Goal: Information Seeking & Learning: Learn about a topic

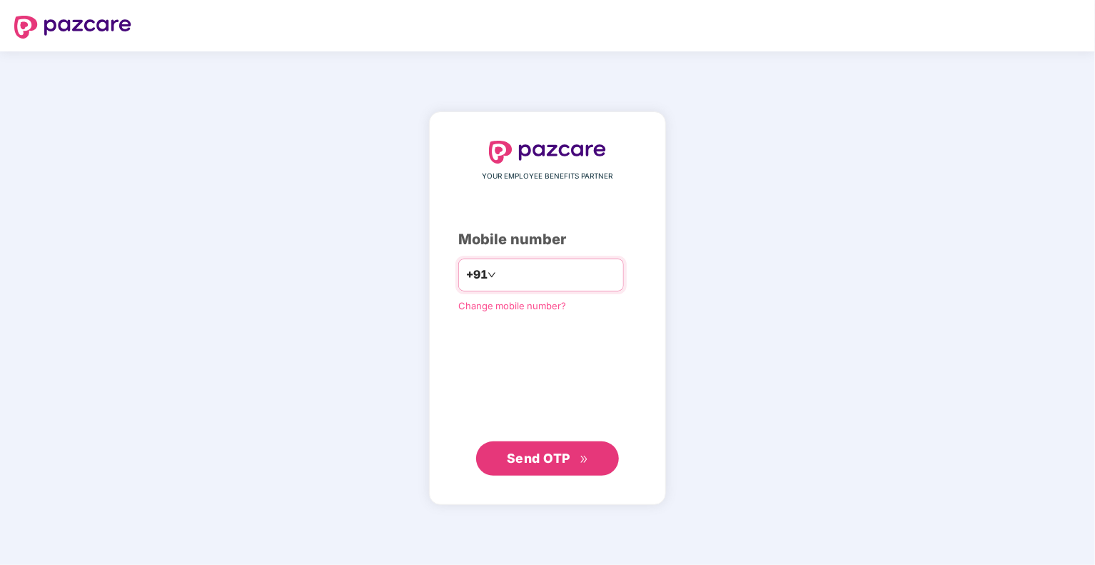
type input "**********"
click at [536, 445] on button "Send OTP" at bounding box center [547, 458] width 143 height 34
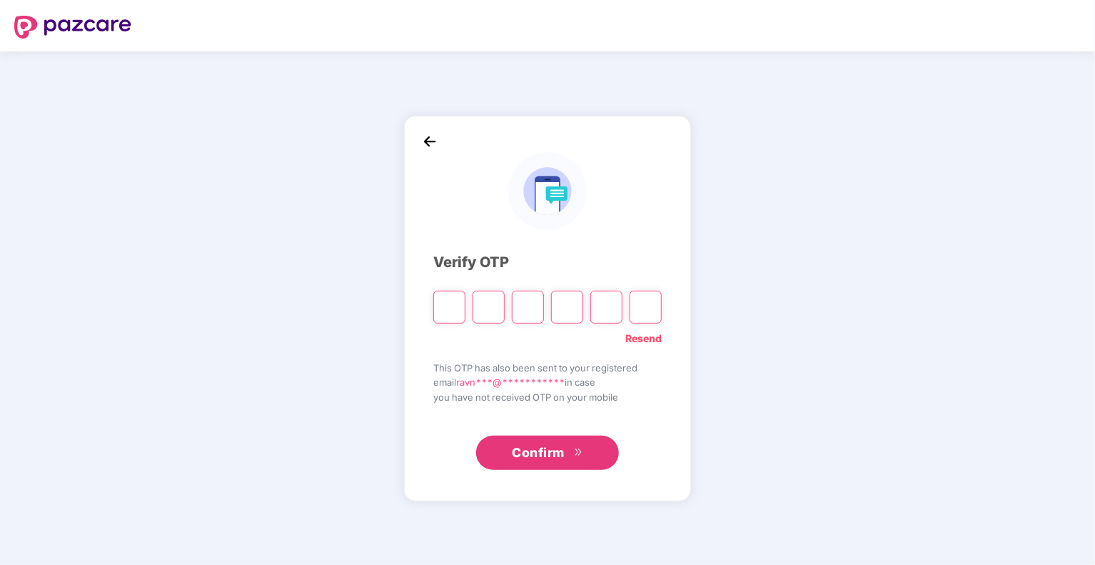
type input "*"
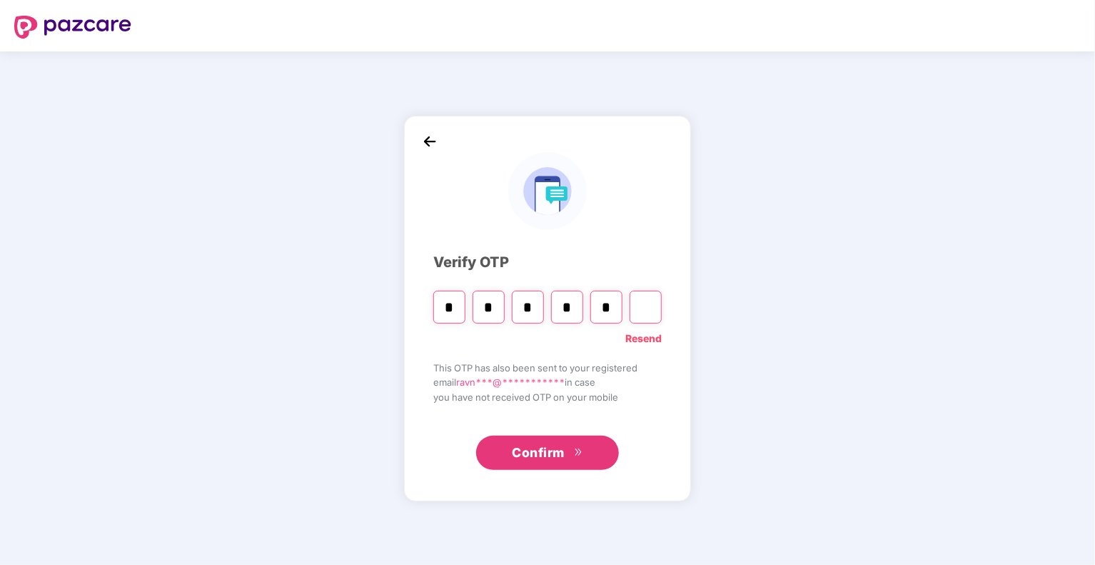
type input "*"
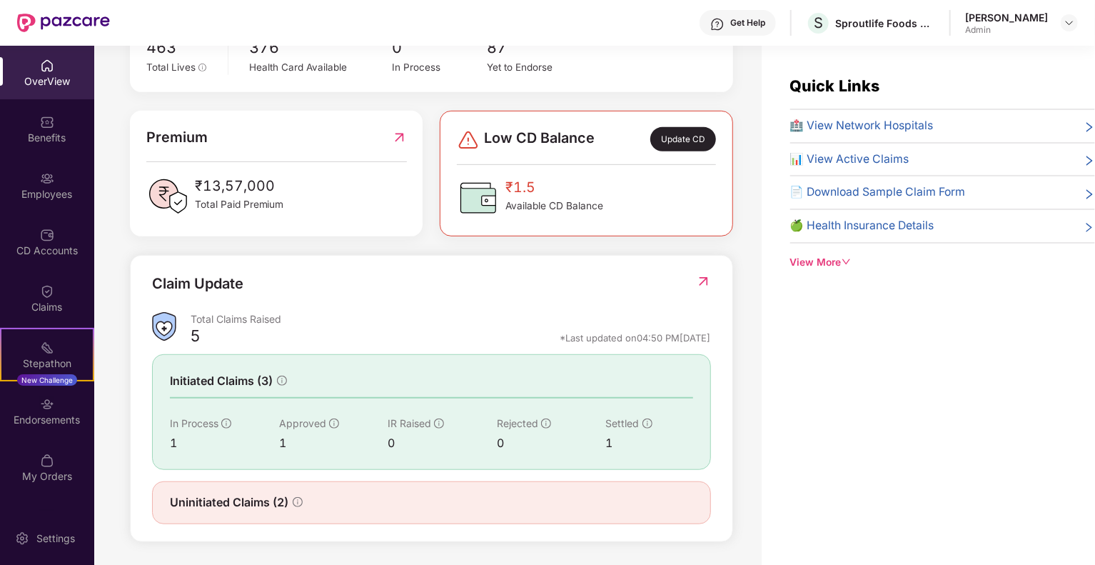
scroll to position [46, 0]
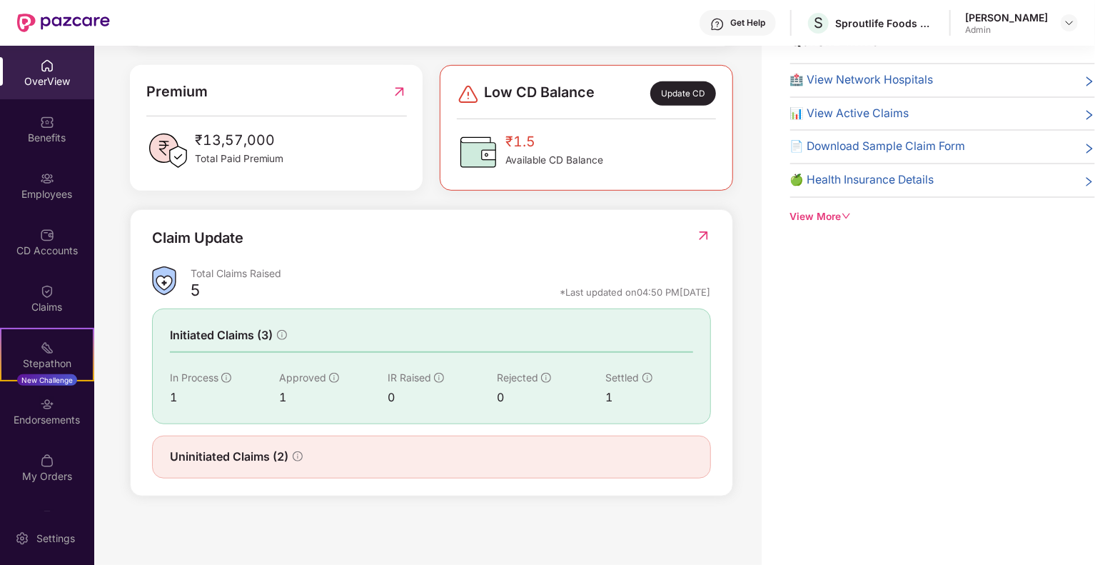
click at [1011, 19] on div "[PERSON_NAME]" at bounding box center [1006, 18] width 83 height 14
click at [1065, 21] on img at bounding box center [1069, 22] width 11 height 11
click at [986, 59] on div "Switch to User view" at bounding box center [1002, 57] width 186 height 28
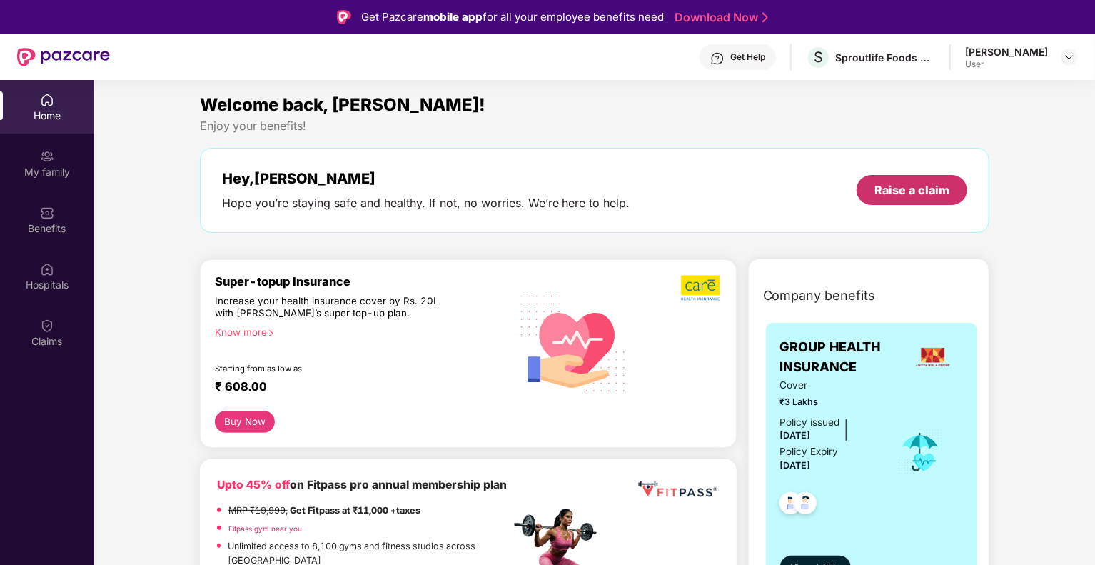
click at [911, 185] on div "Raise a claim" at bounding box center [911, 190] width 75 height 16
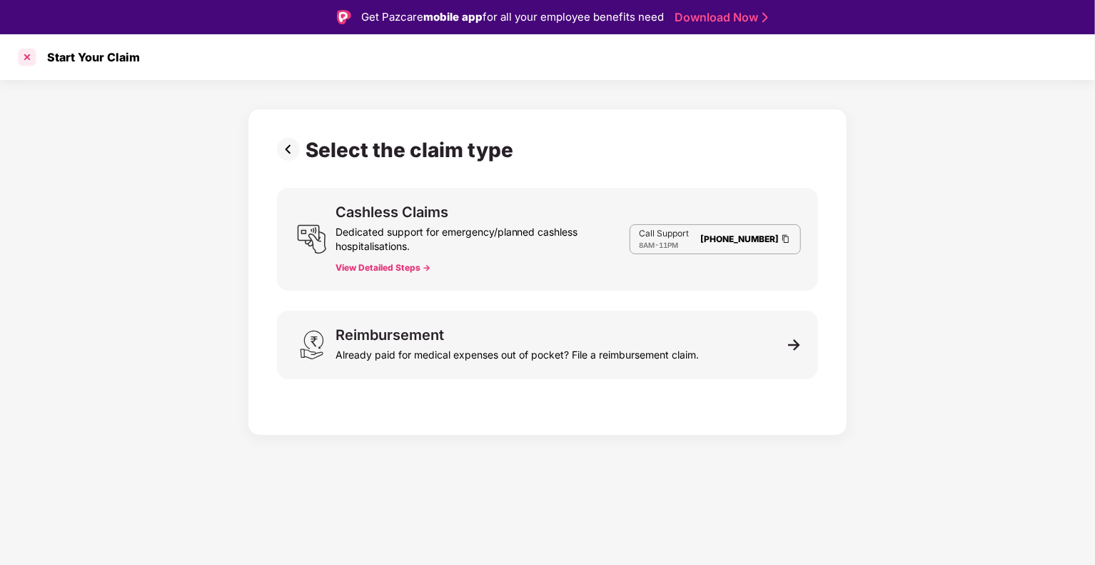
click at [31, 59] on div at bounding box center [27, 57] width 23 height 23
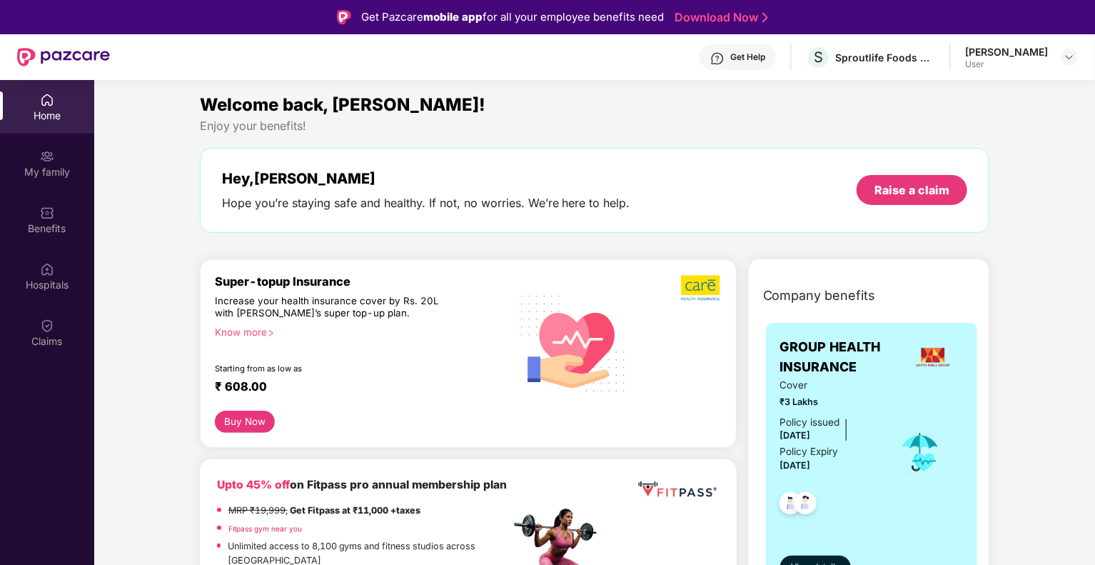
click at [1016, 69] on div "User" at bounding box center [1006, 64] width 83 height 11
click at [1059, 62] on div "[PERSON_NAME] User" at bounding box center [1021, 57] width 113 height 25
click at [1070, 55] on img at bounding box center [1069, 56] width 11 height 11
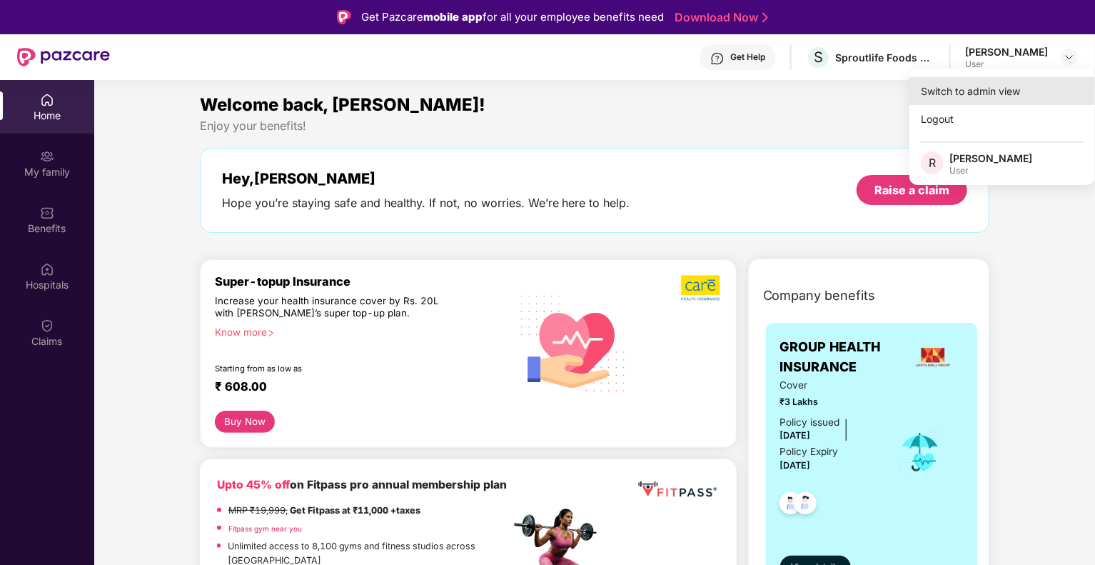
click at [973, 102] on div "Switch to admin view" at bounding box center [1002, 91] width 186 height 28
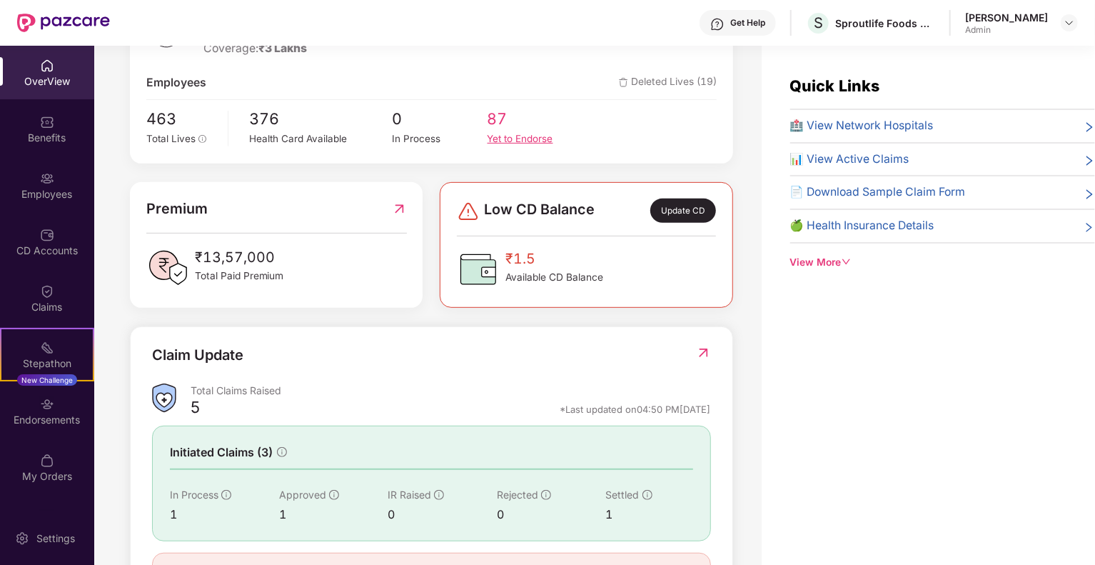
scroll to position [317, 0]
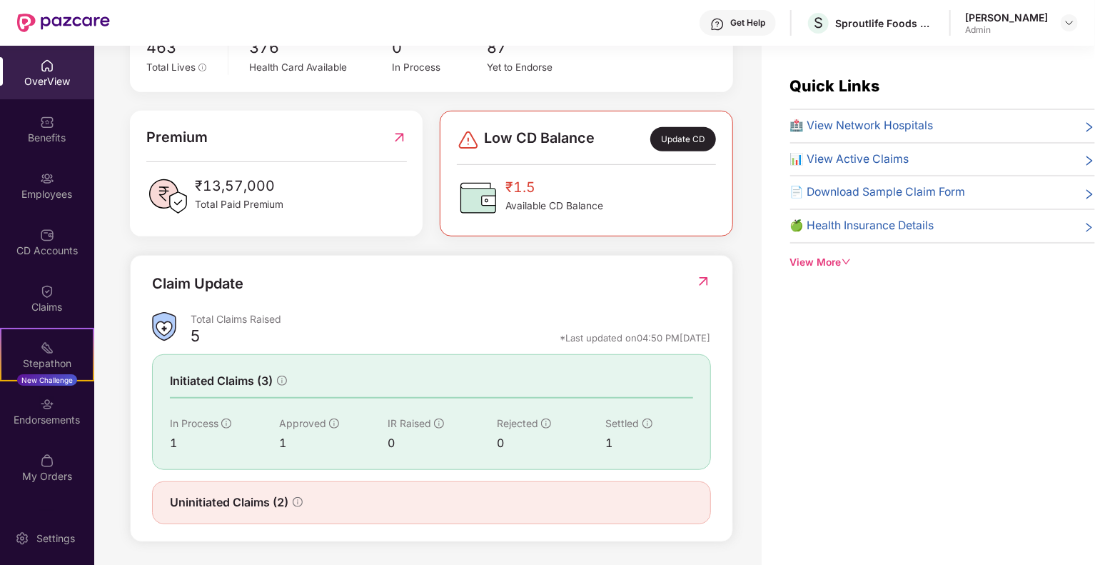
click at [707, 279] on img at bounding box center [703, 281] width 15 height 14
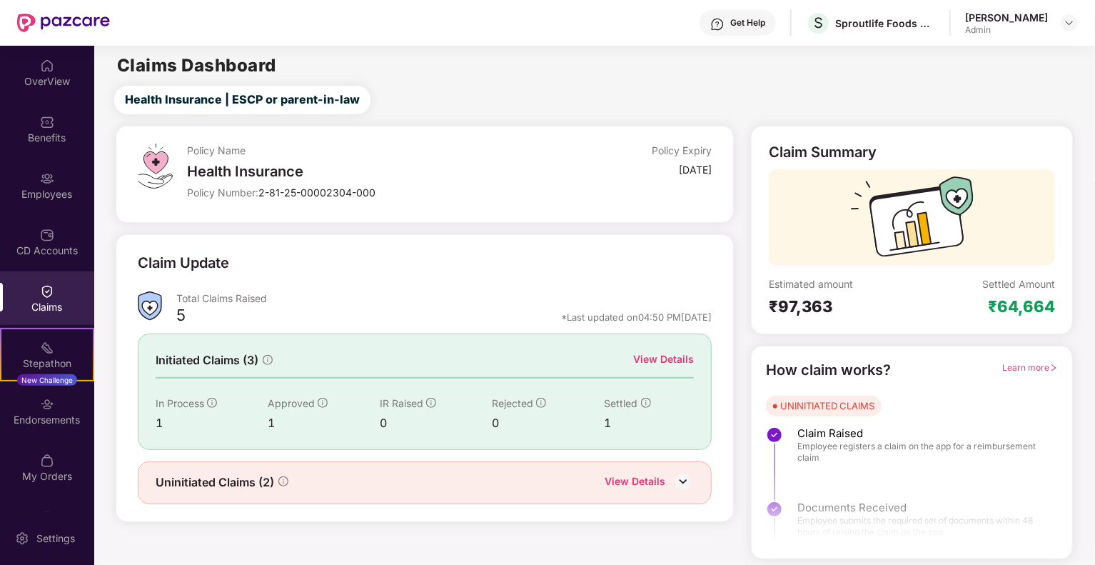
click at [667, 360] on div "View Details" at bounding box center [663, 359] width 61 height 16
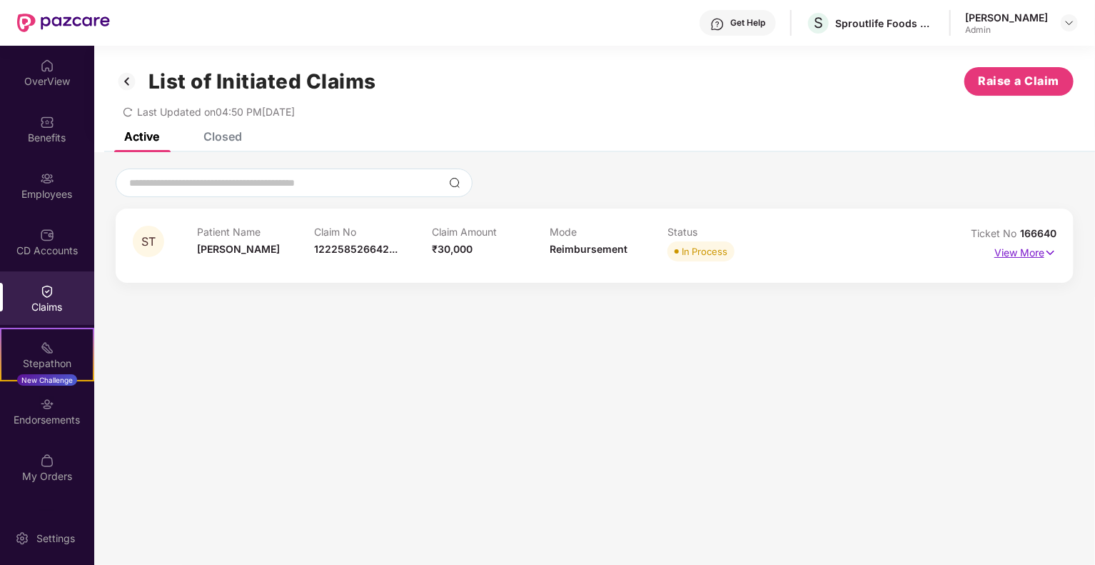
click at [1008, 249] on p "View More" at bounding box center [1025, 250] width 62 height 19
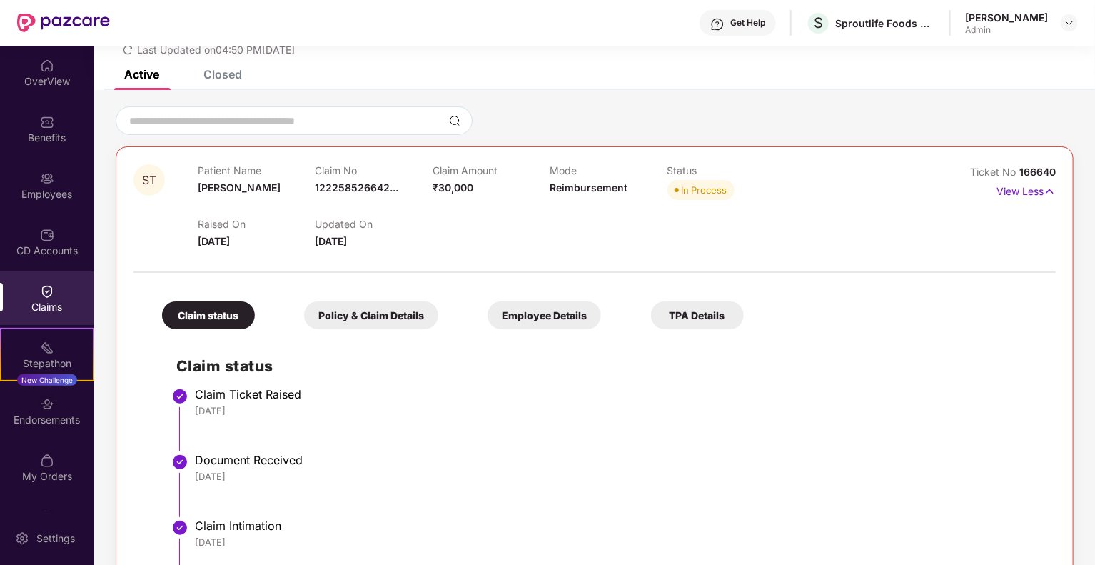
scroll to position [56, 0]
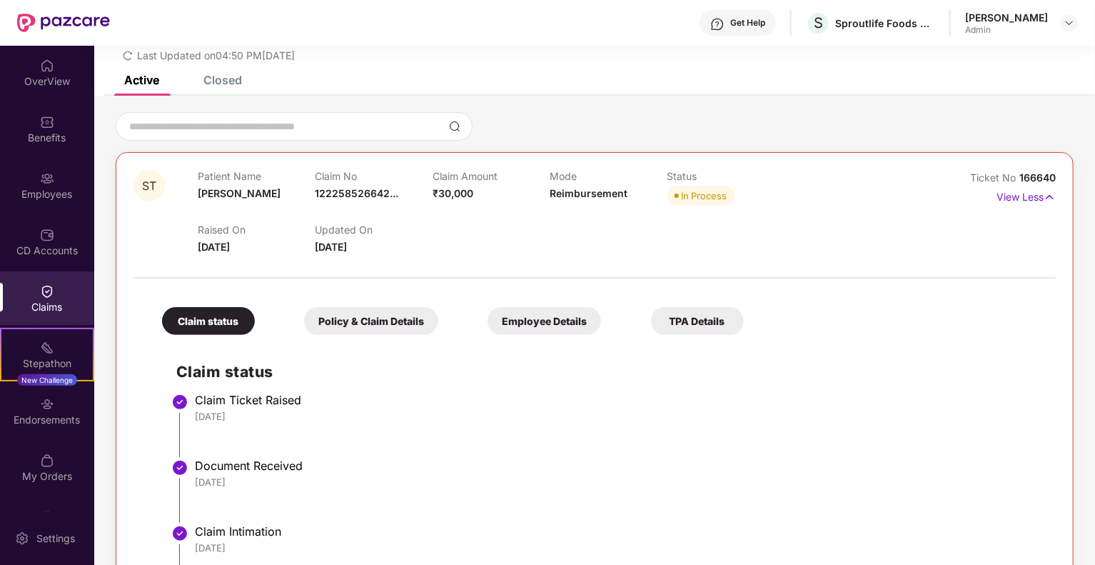
click at [405, 318] on div "Policy & Claim Details" at bounding box center [371, 321] width 134 height 28
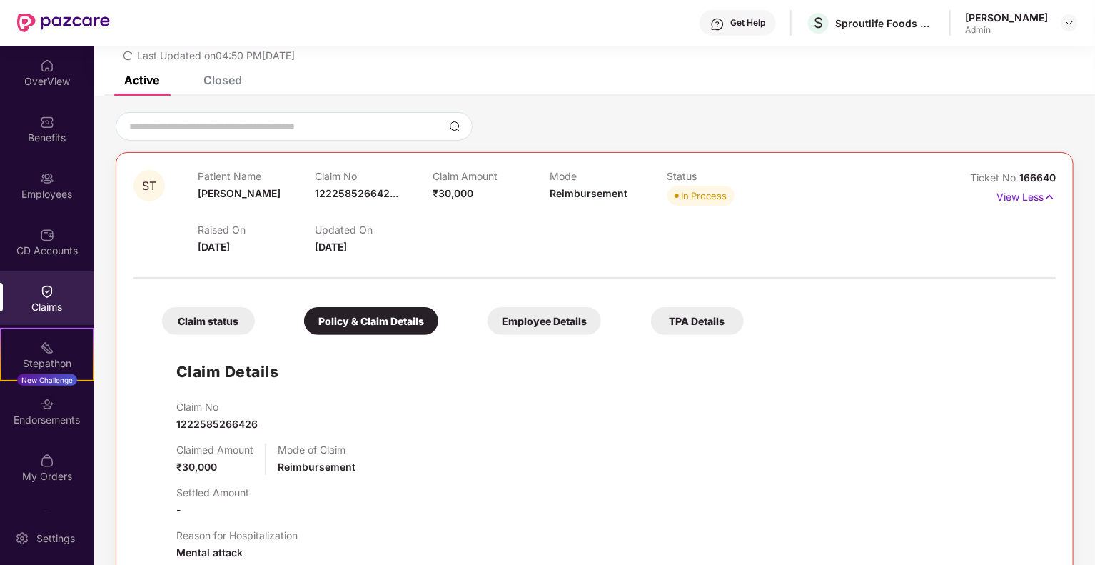
click at [518, 320] on div "Employee Details" at bounding box center [544, 321] width 113 height 28
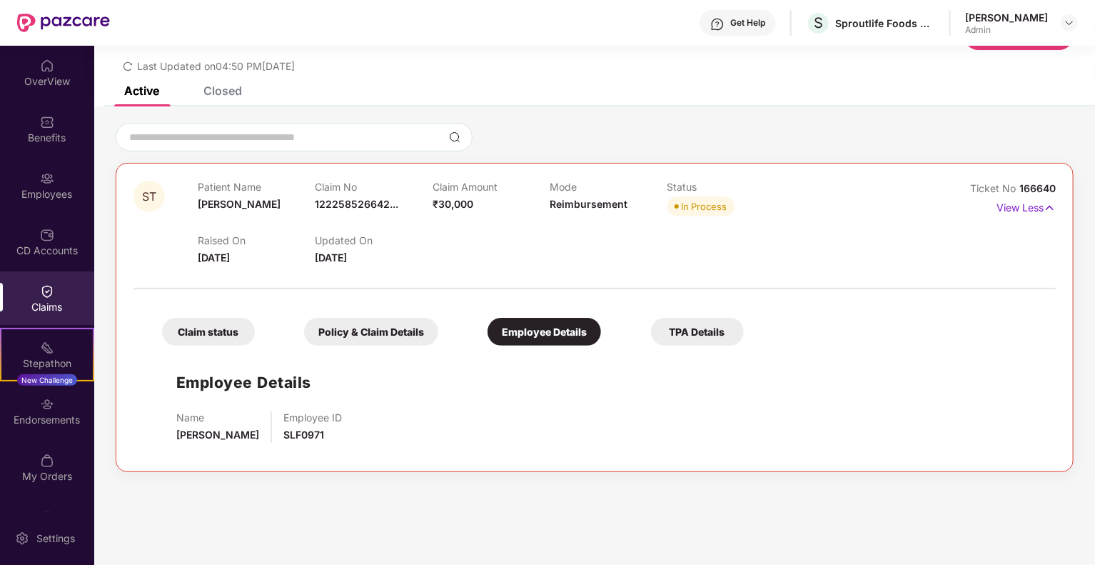
scroll to position [46, 0]
click at [682, 329] on div "TPA Details" at bounding box center [697, 332] width 93 height 28
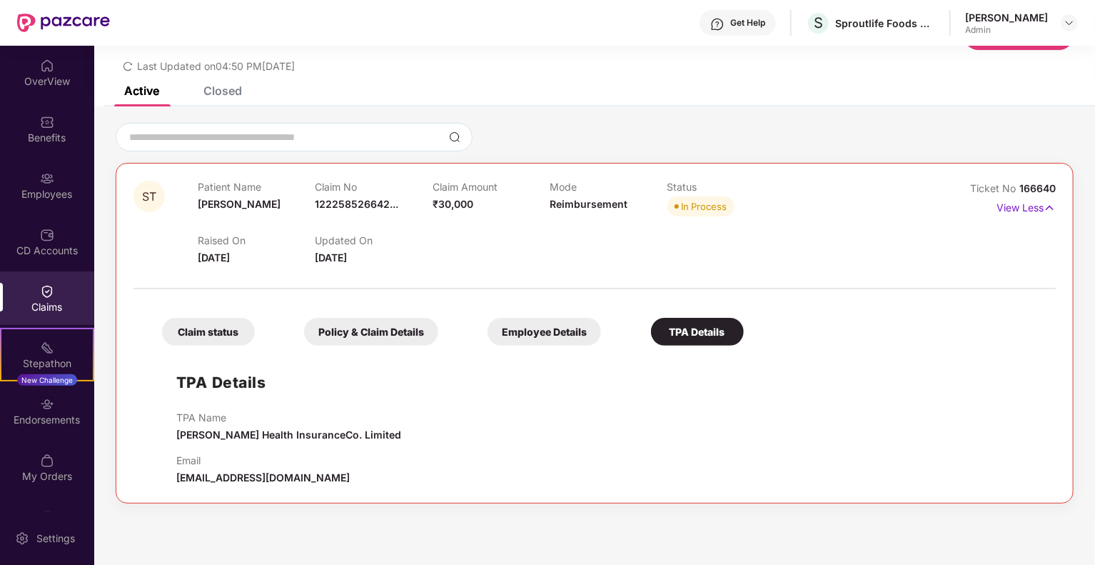
click at [525, 340] on div "Employee Details" at bounding box center [544, 332] width 113 height 28
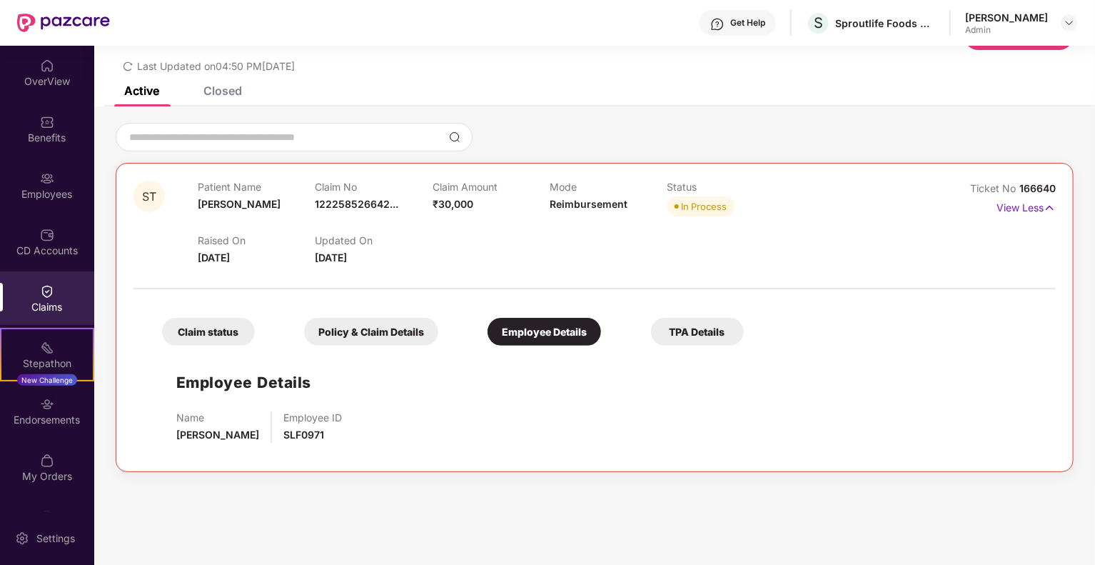
click at [407, 342] on div "Policy & Claim Details" at bounding box center [371, 332] width 134 height 28
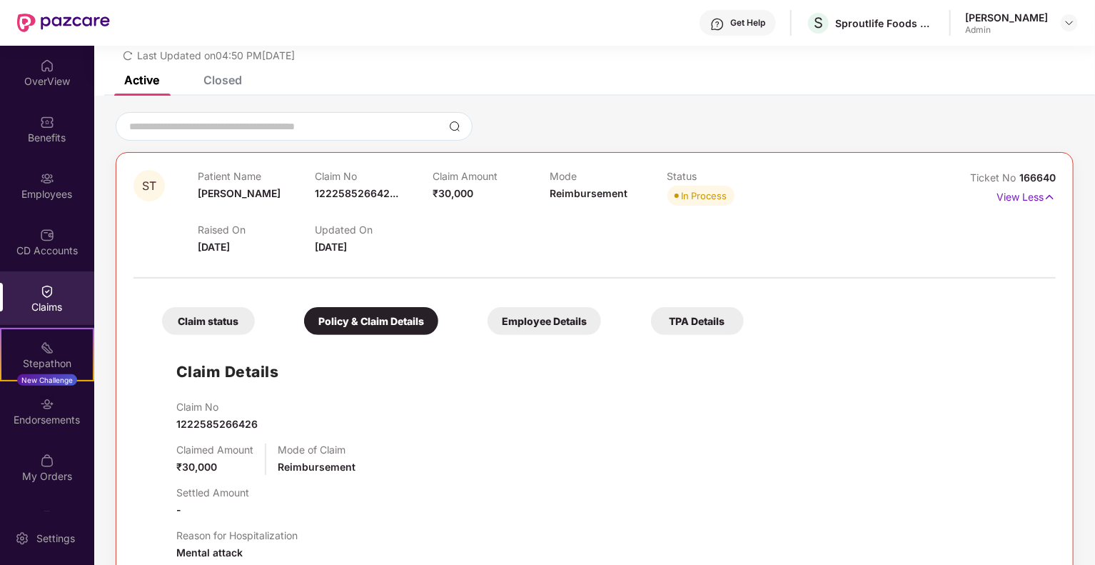
click at [185, 325] on div "Claim status" at bounding box center [208, 321] width 93 height 28
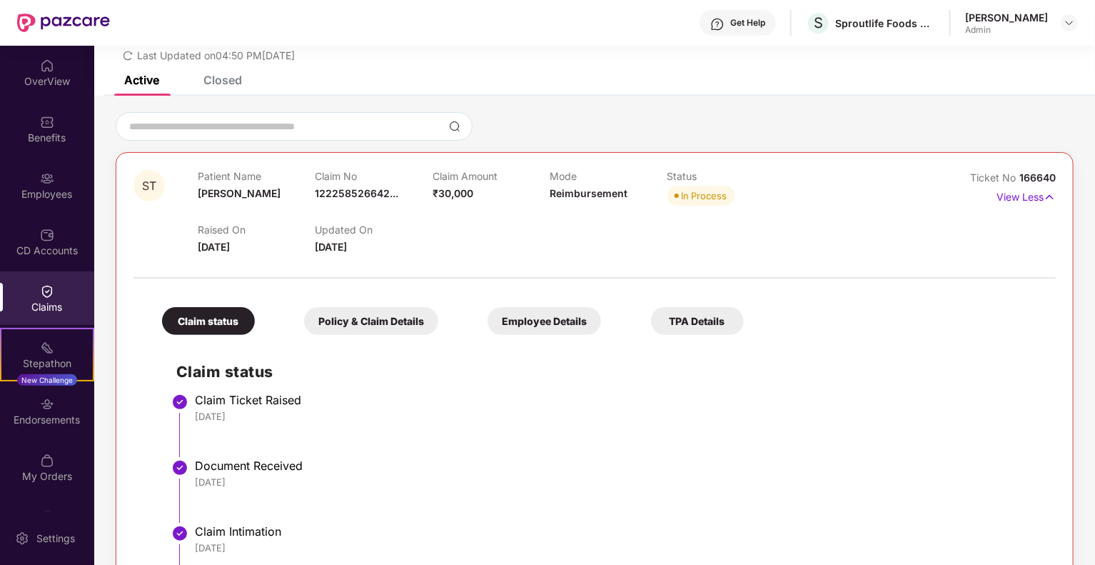
click at [51, 305] on div "Claims" at bounding box center [47, 307] width 94 height 14
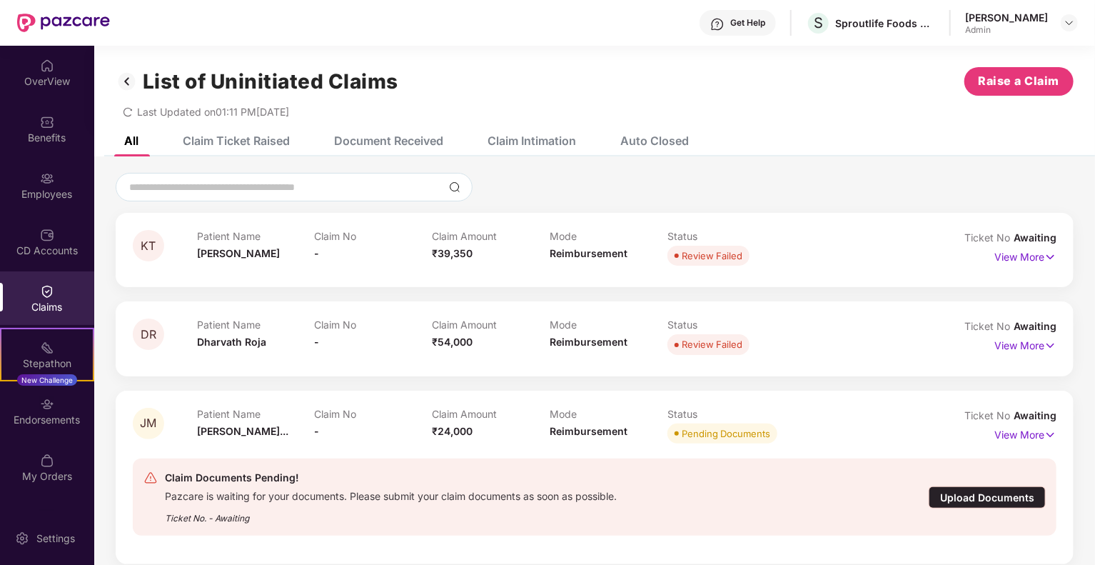
scroll to position [46, 0]
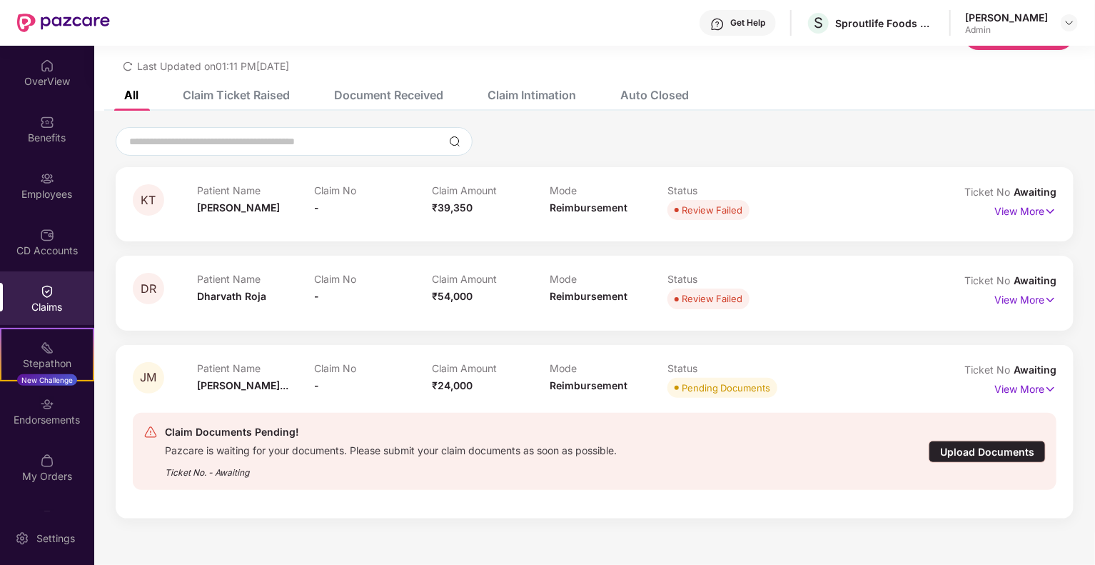
click at [376, 102] on div "Document Received" at bounding box center [378, 94] width 131 height 31
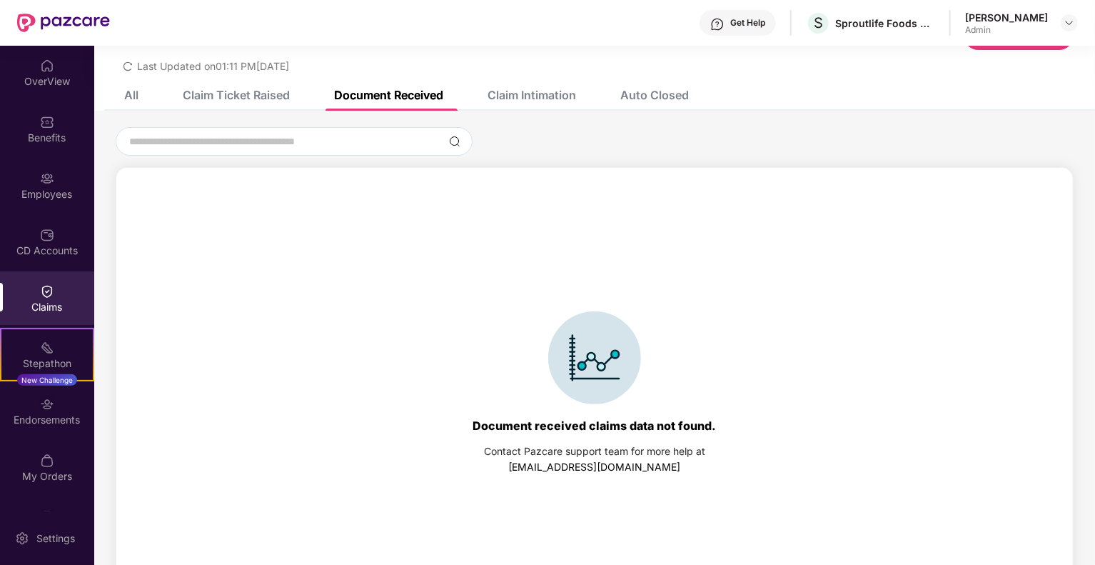
click at [514, 103] on div "Claim Intimation" at bounding box center [521, 94] width 110 height 31
click at [253, 91] on div "Claim Ticket Raised" at bounding box center [236, 95] width 107 height 14
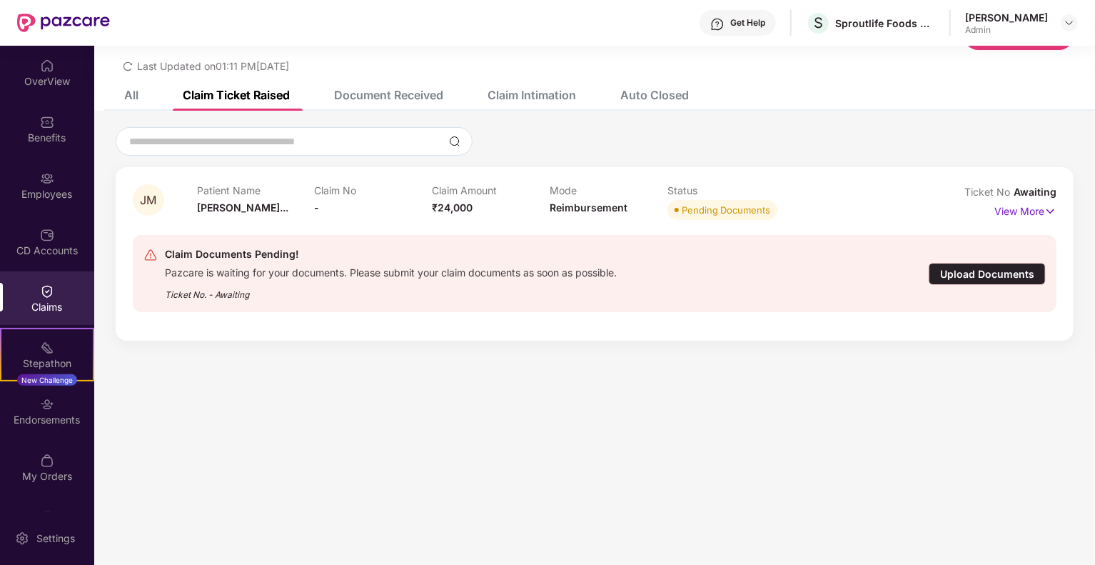
click at [141, 96] on div "All Claim Ticket Raised Document Received Claim Intimation Auto Closed" at bounding box center [396, 94] width 586 height 31
click at [135, 96] on div "All" at bounding box center [131, 95] width 14 height 14
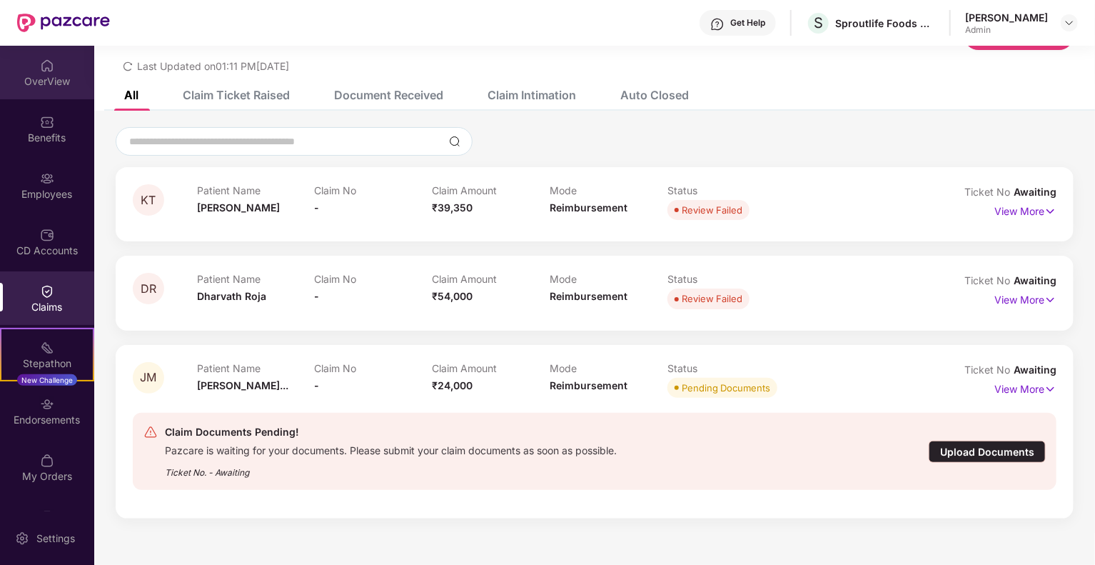
click at [46, 76] on div "OverView" at bounding box center [47, 81] width 94 height 14
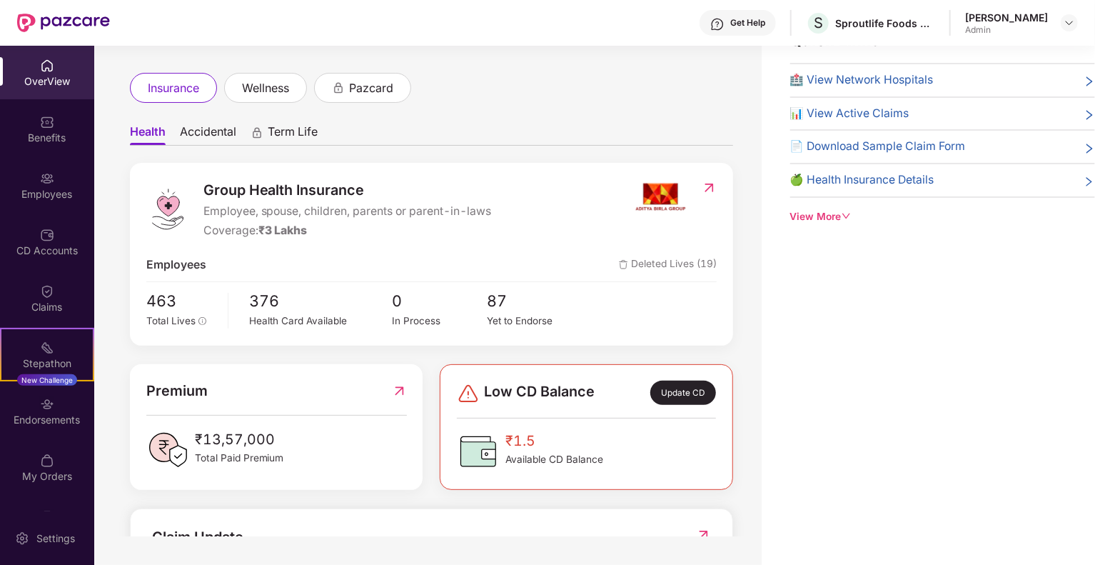
scroll to position [0, 0]
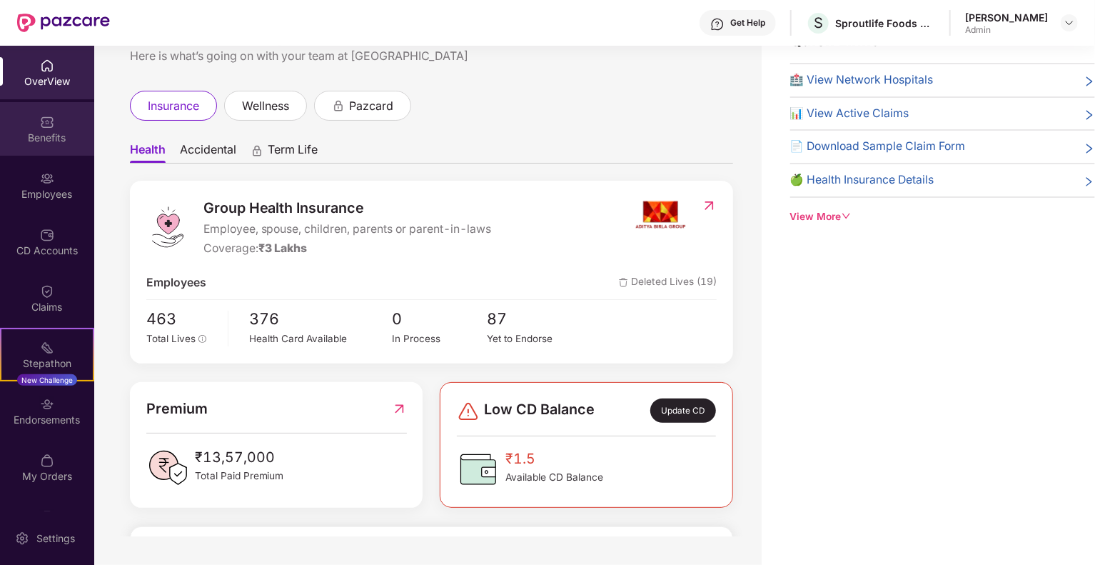
click at [52, 153] on div "Benefits" at bounding box center [47, 129] width 94 height 54
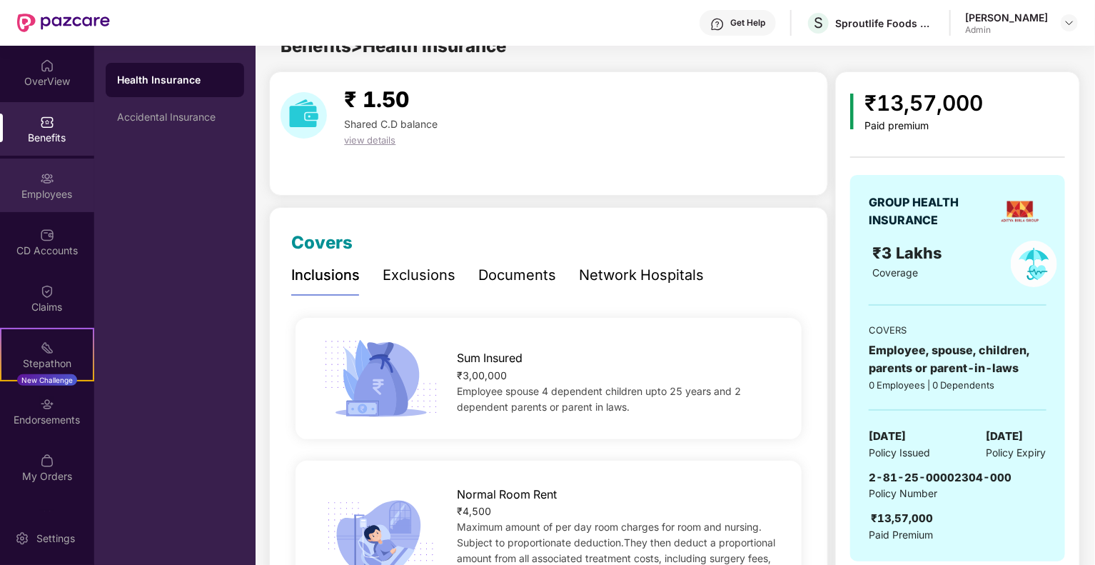
scroll to position [46, 0]
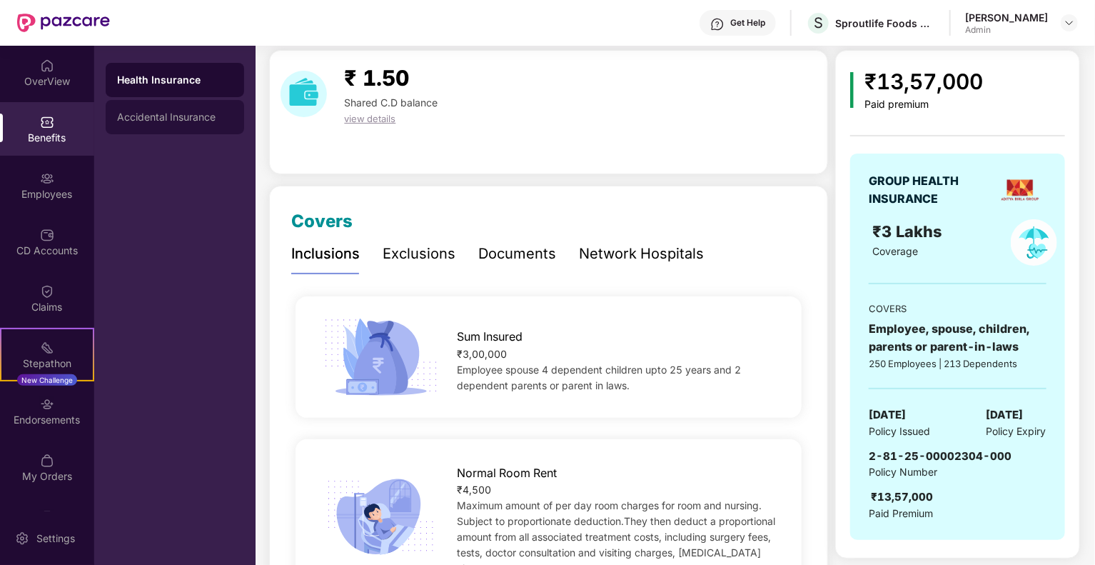
click at [171, 112] on div "Accidental Insurance" at bounding box center [175, 116] width 116 height 11
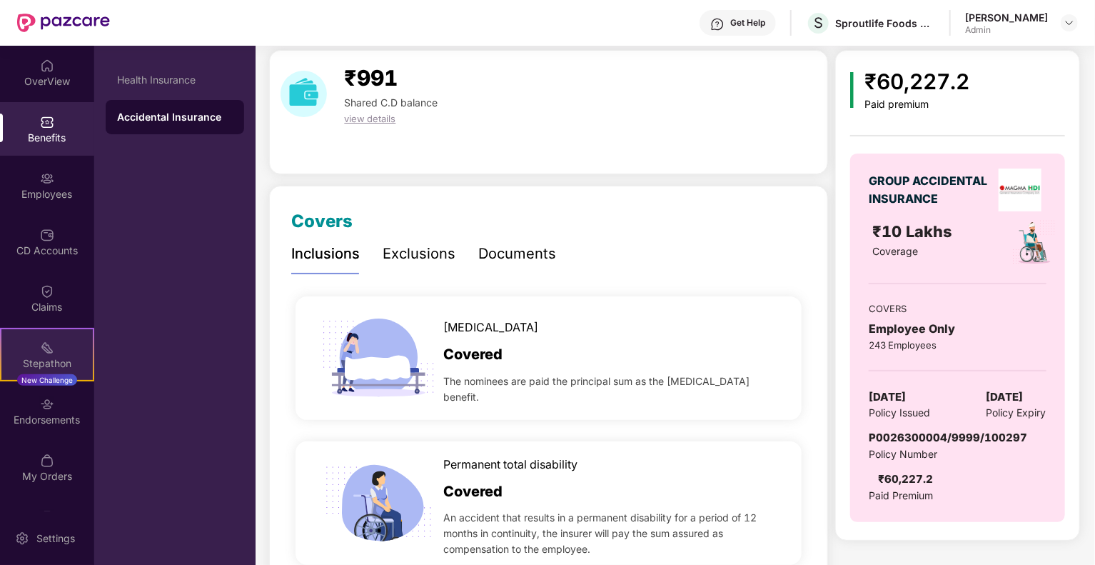
click at [44, 359] on div "Stepathon" at bounding box center [46, 363] width 91 height 14
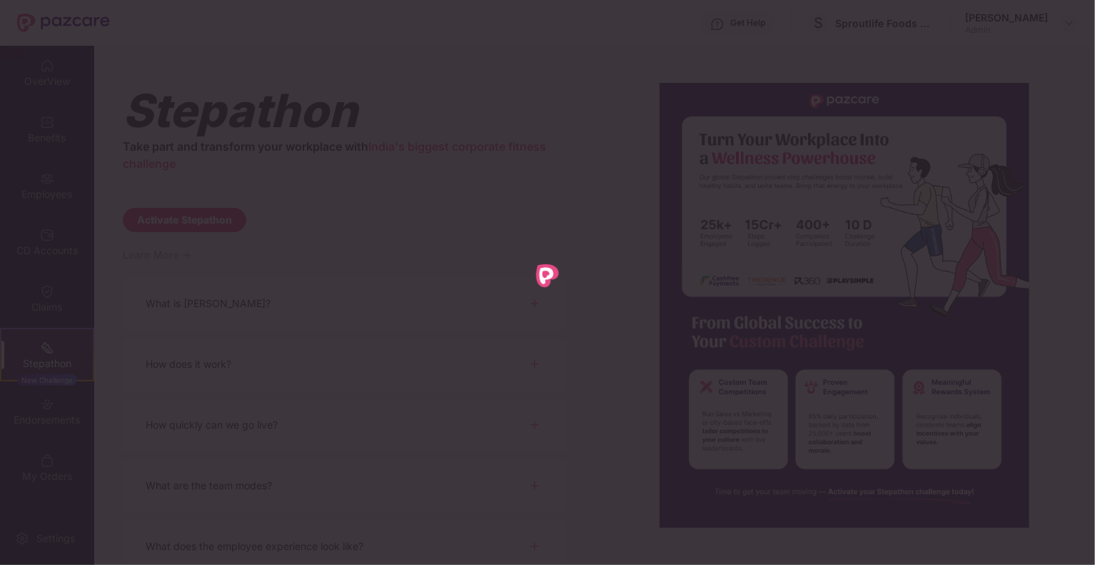
scroll to position [0, 0]
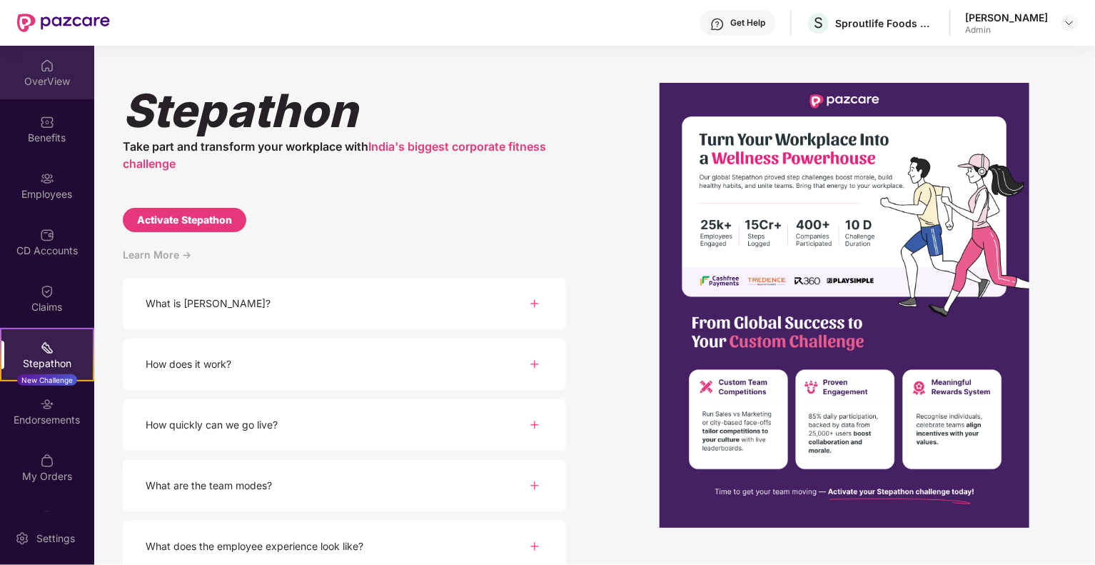
click at [46, 83] on div "OverView" at bounding box center [47, 81] width 94 height 14
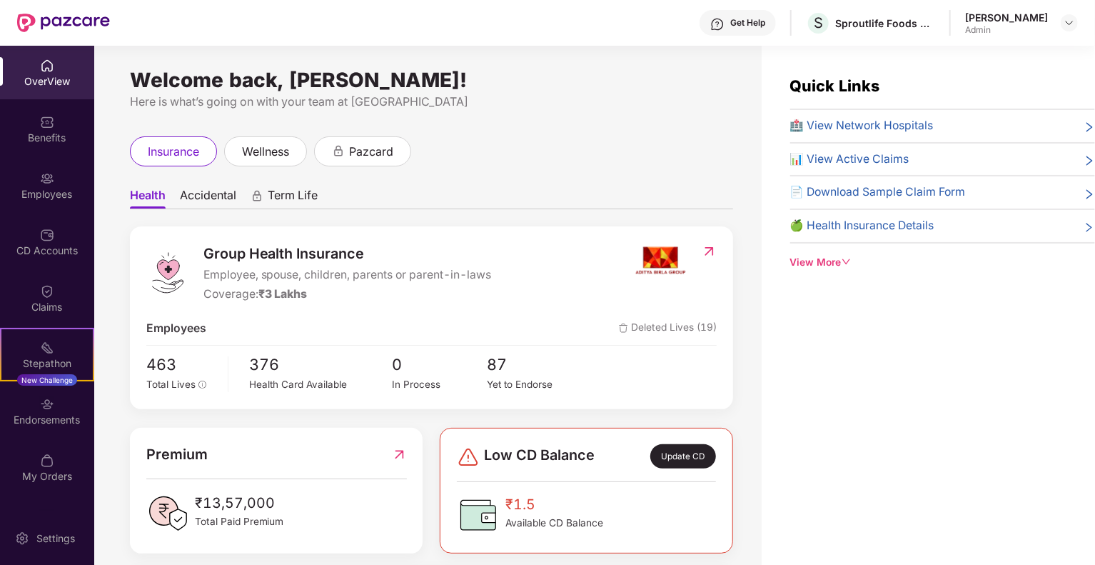
click at [210, 193] on span "Accidental" at bounding box center [208, 198] width 56 height 21
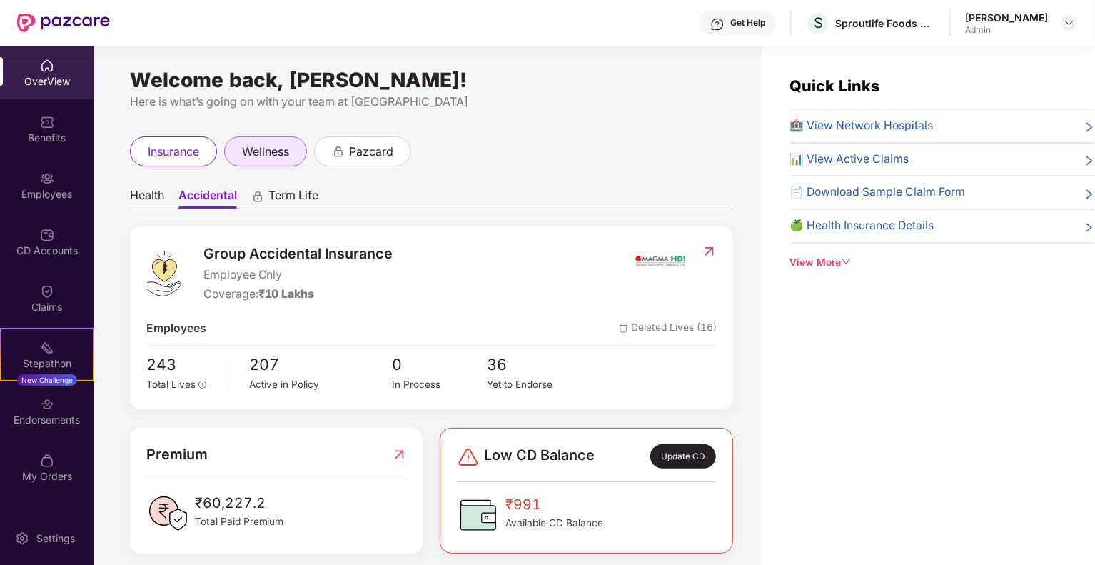
click at [280, 143] on span "wellness" at bounding box center [265, 152] width 47 height 18
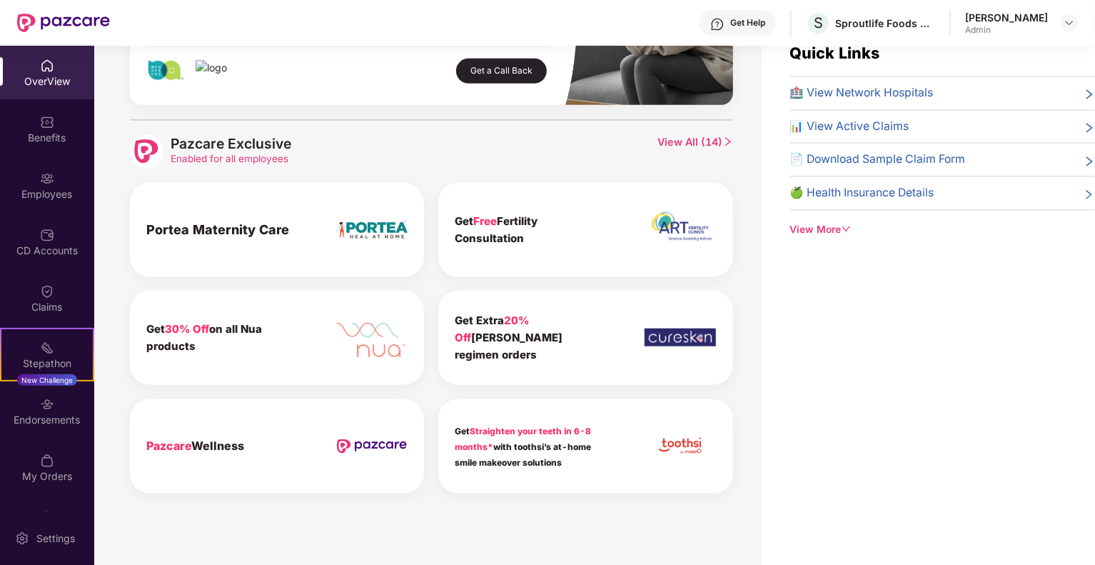
scroll to position [46, 0]
